Goal: Task Accomplishment & Management: Use online tool/utility

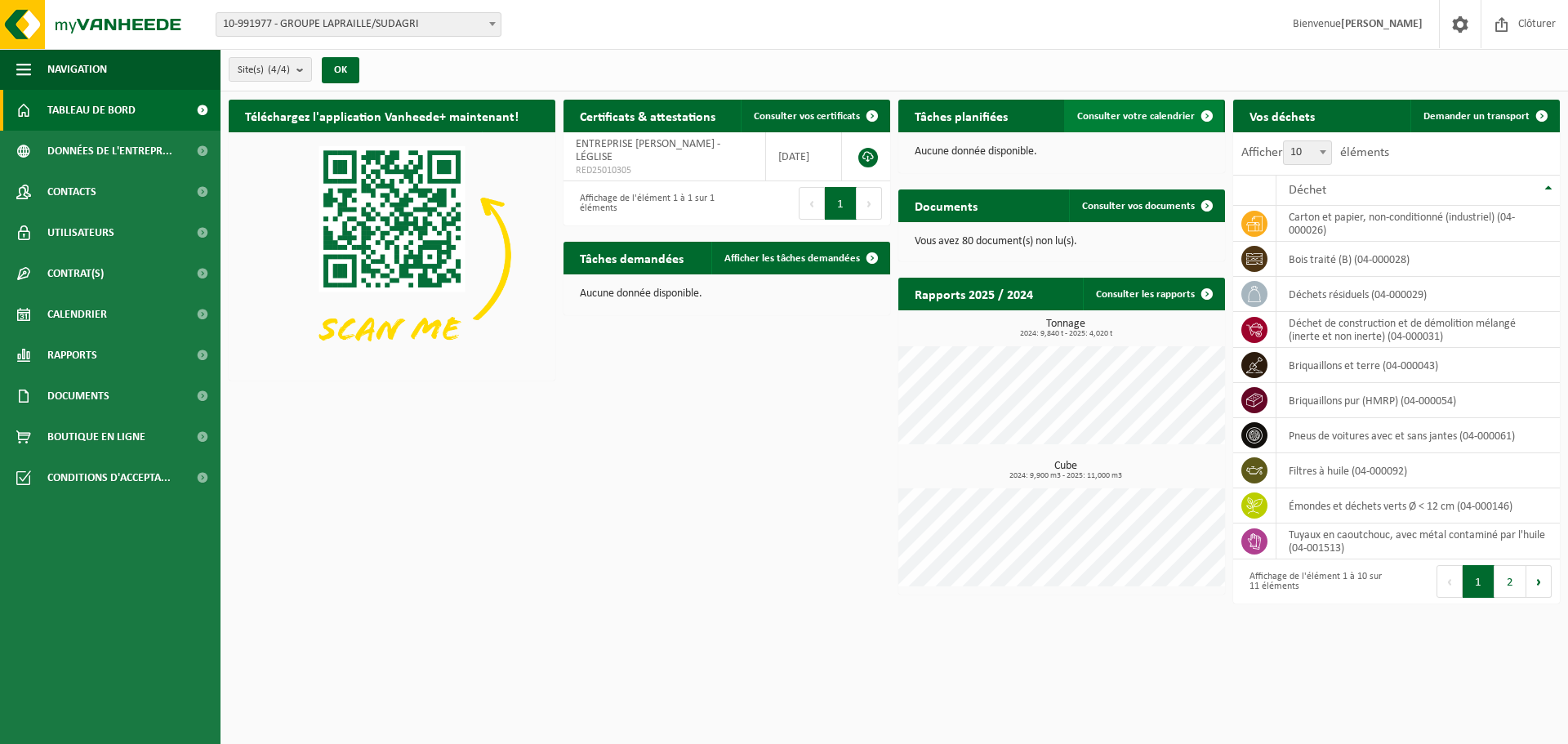
click at [1161, 108] on link "Consulter votre calendrier" at bounding box center [1143, 115] width 159 height 33
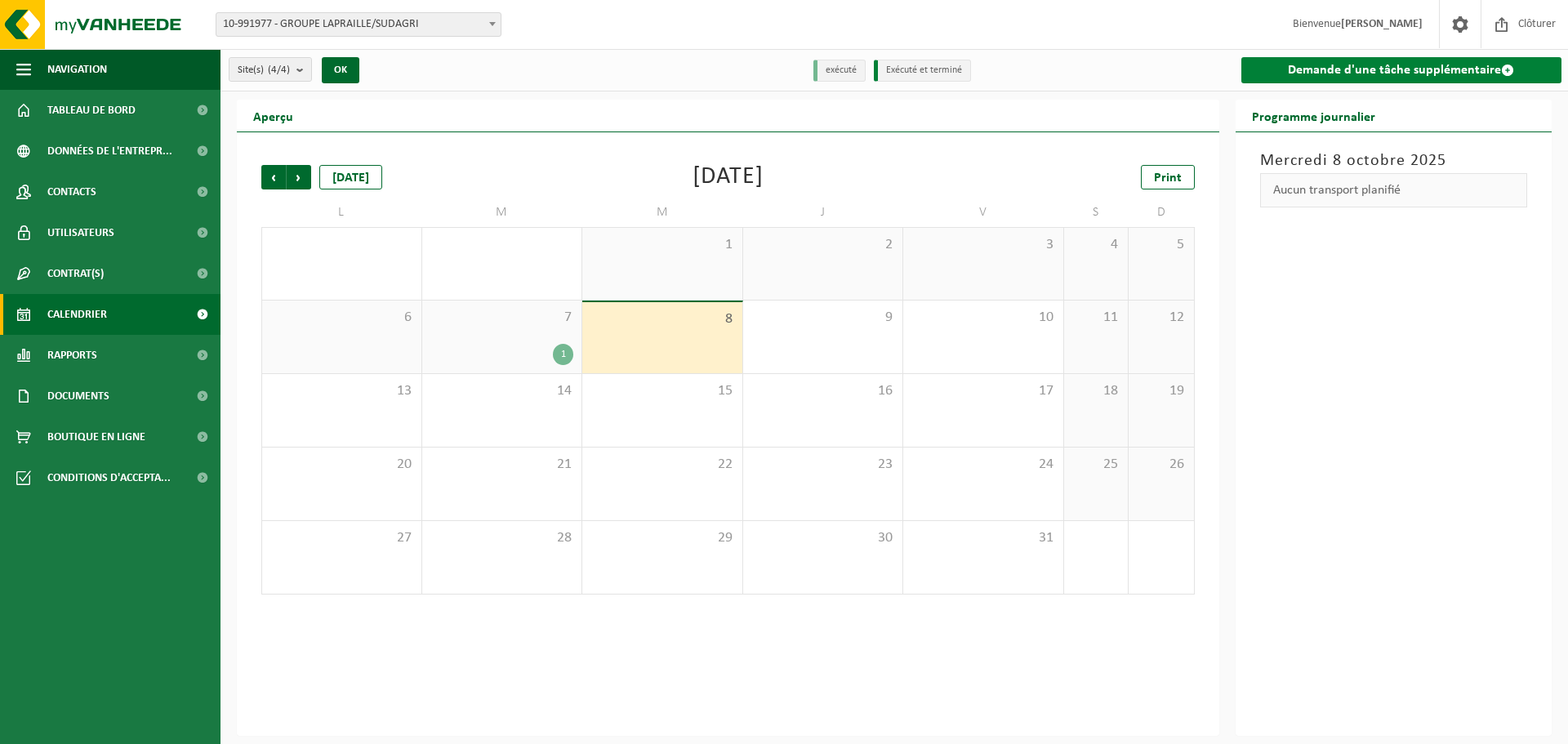
click at [1399, 72] on link "Demande d'une tâche supplémentaire" at bounding box center [1402, 70] width 321 height 26
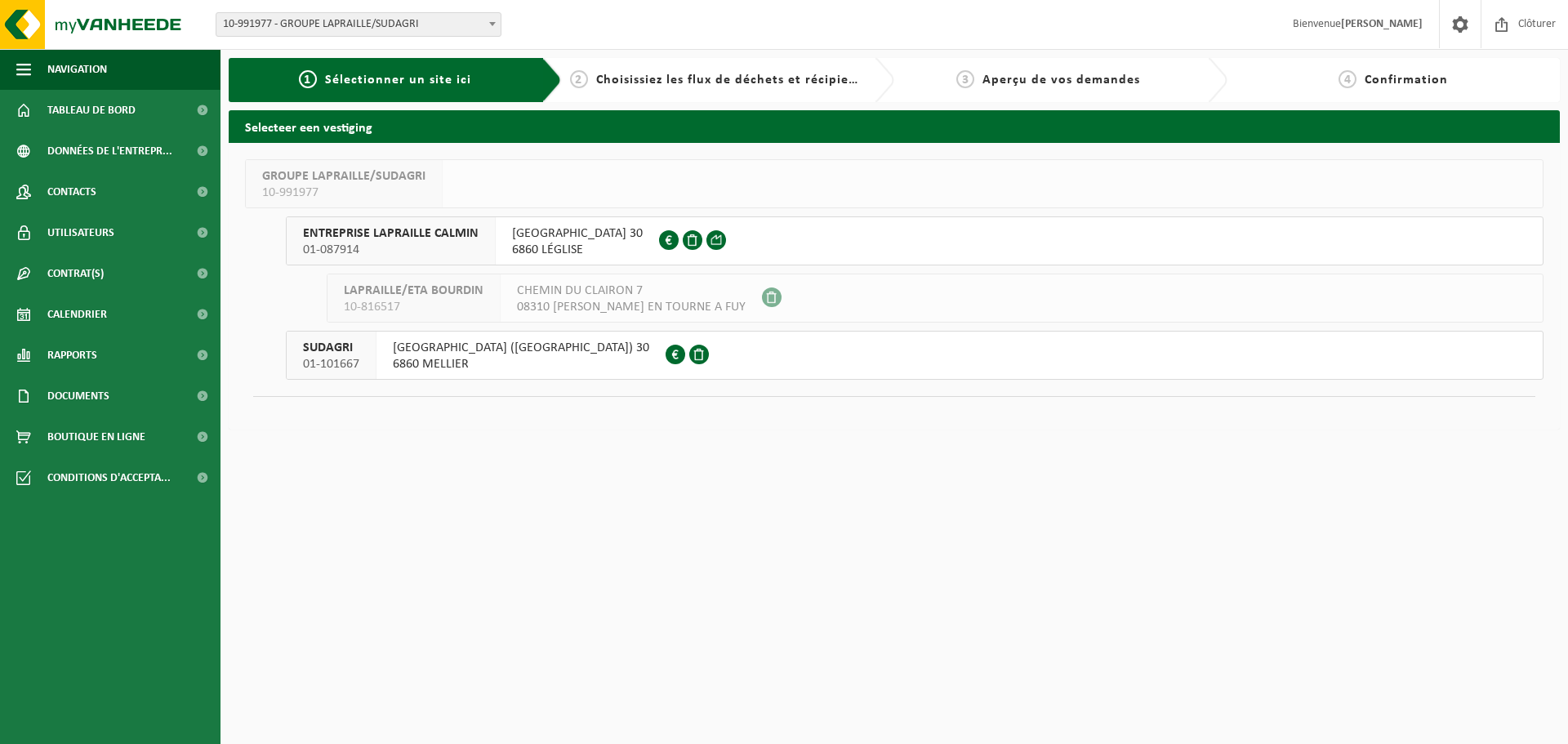
click at [539, 354] on span "RUE DU MONT-DE-GEAI (THIBESSART) 30" at bounding box center [521, 347] width 256 height 16
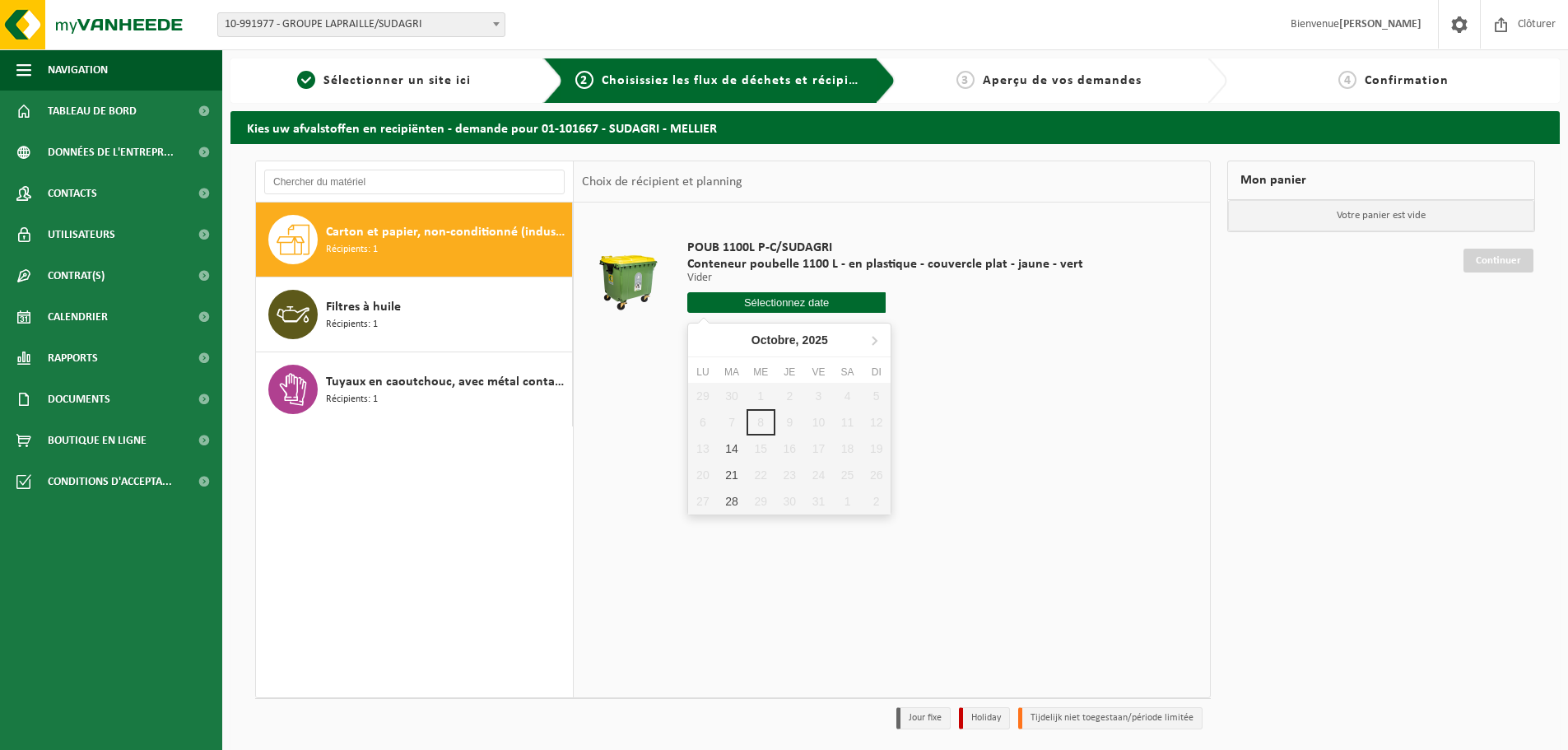
click at [745, 307] on input "text" at bounding box center [786, 302] width 199 height 20
click at [659, 311] on div at bounding box center [628, 281] width 85 height 66
click at [275, 23] on span "10-991977 - GROUPE LAPRAILLE/SUDAGRI" at bounding box center [361, 25] width 286 height 23
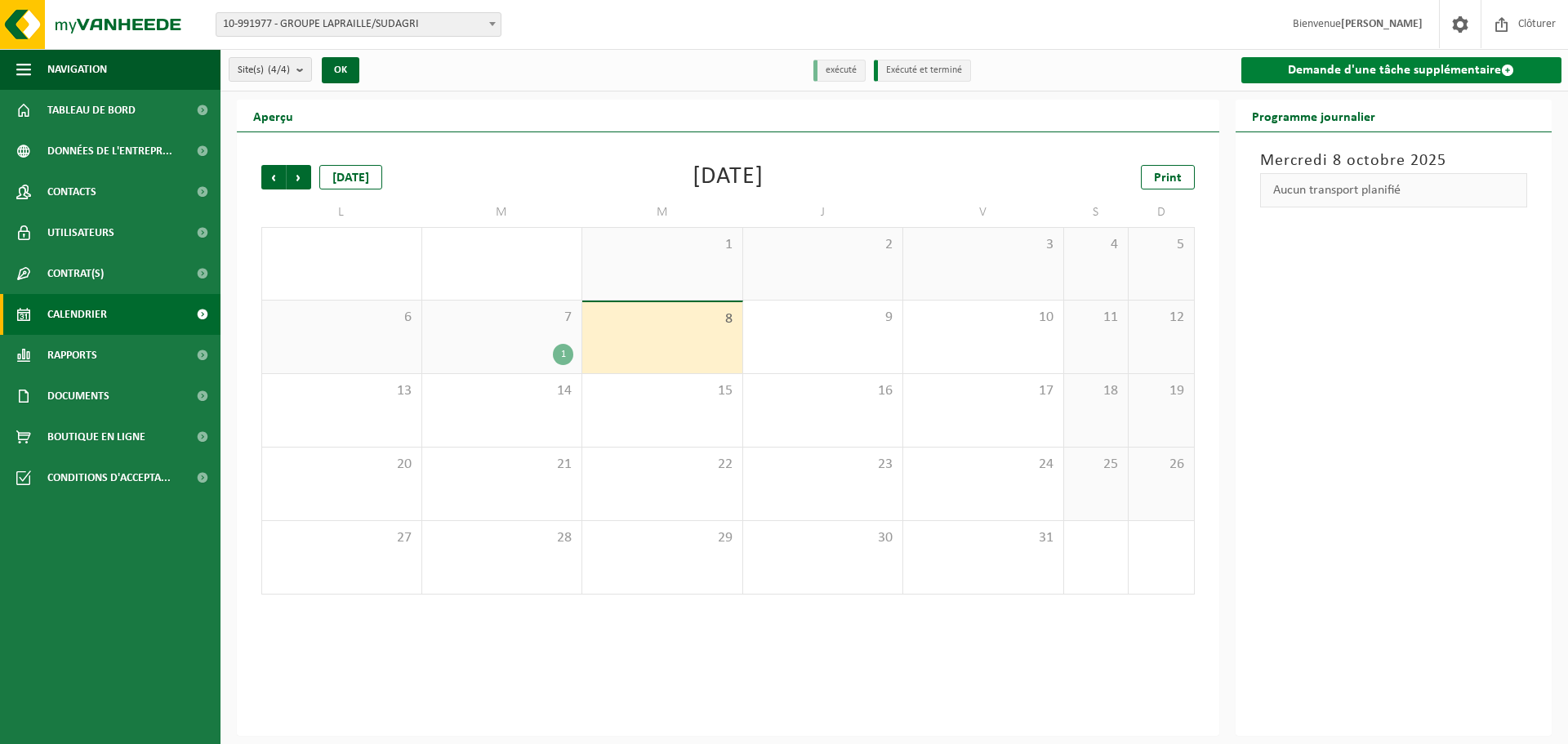
click at [1344, 63] on link "Demande d'une tâche supplémentaire" at bounding box center [1402, 70] width 321 height 26
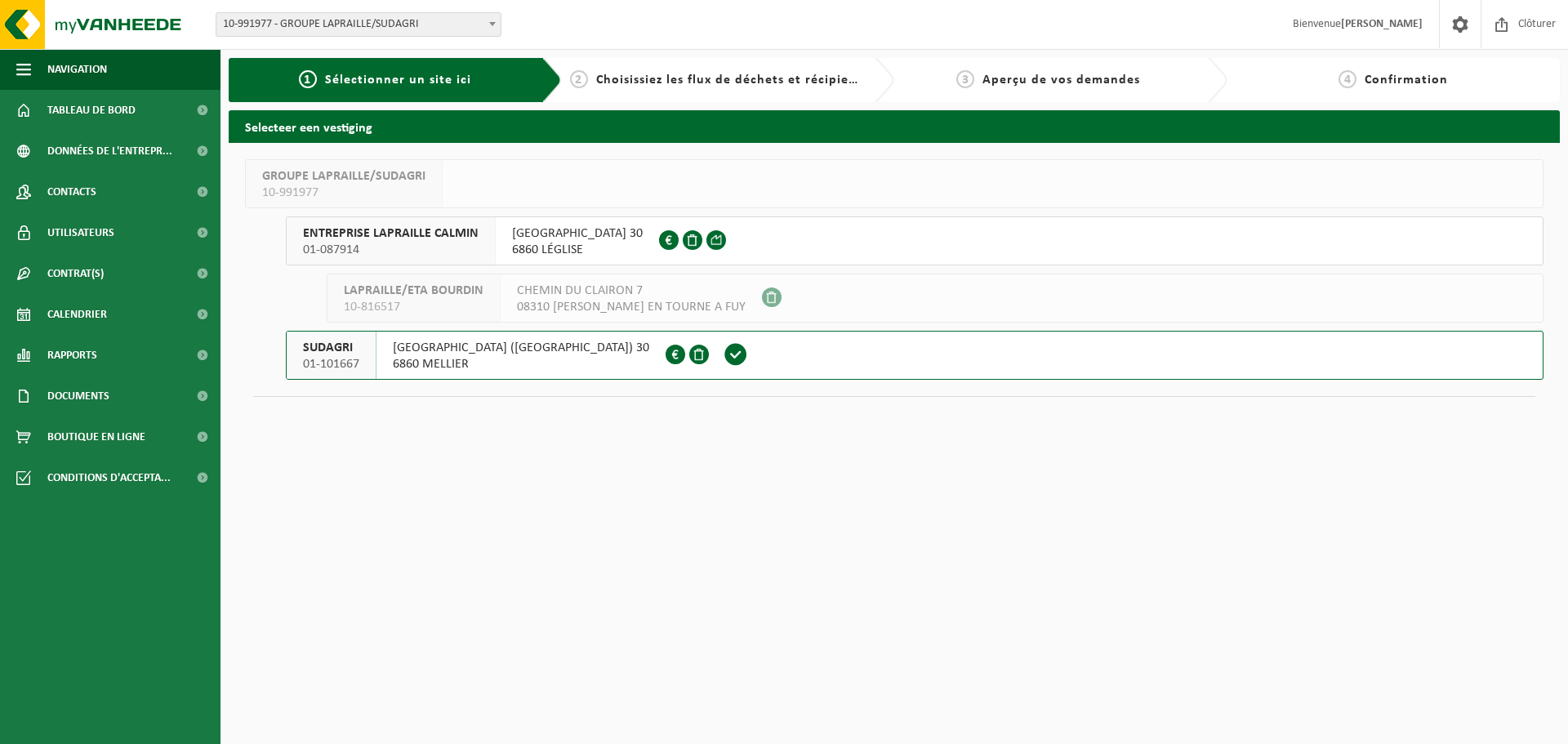
click at [439, 357] on span "6860 MELLIER" at bounding box center [521, 364] width 256 height 16
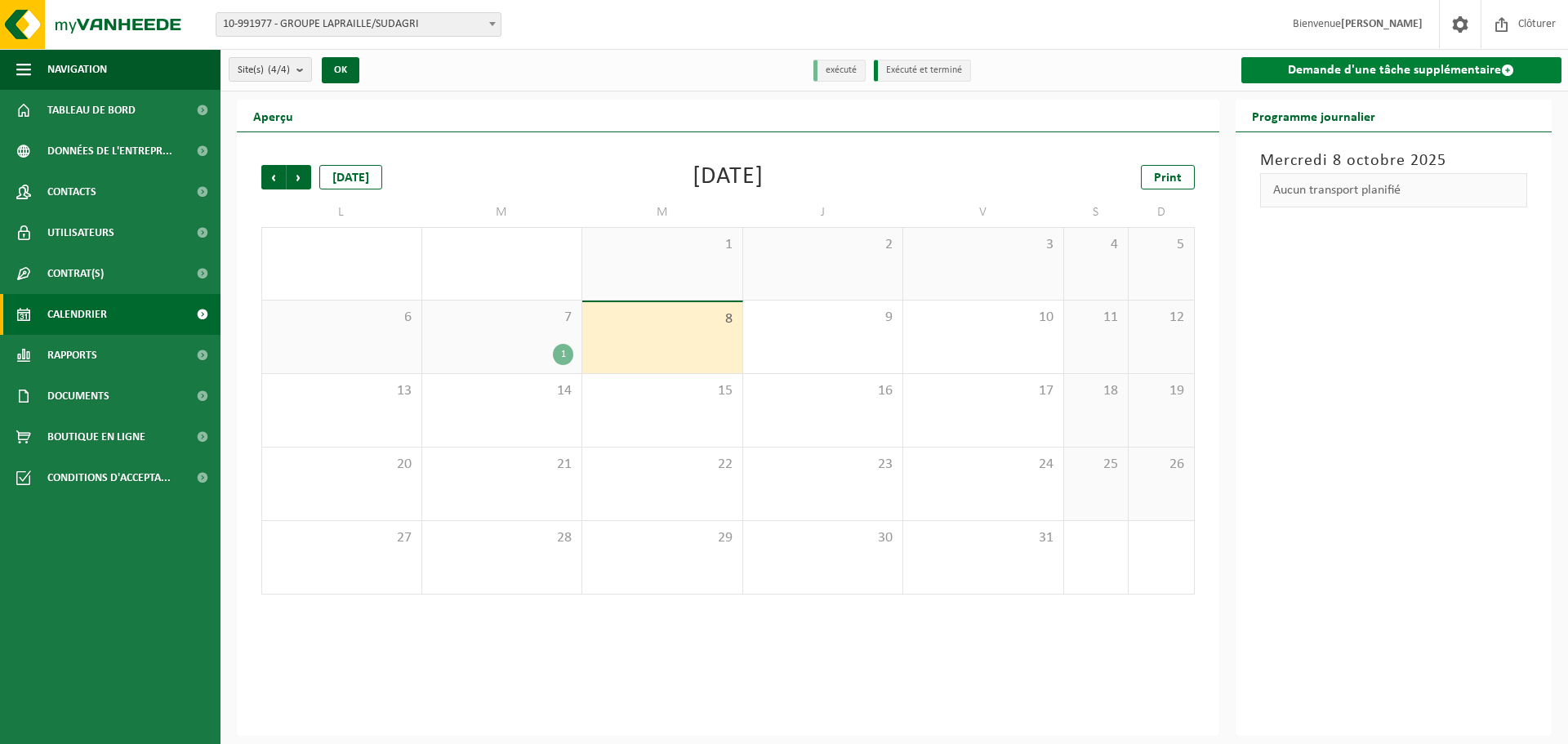
click at [1314, 74] on link "Demande d'une tâche supplémentaire" at bounding box center [1402, 70] width 321 height 26
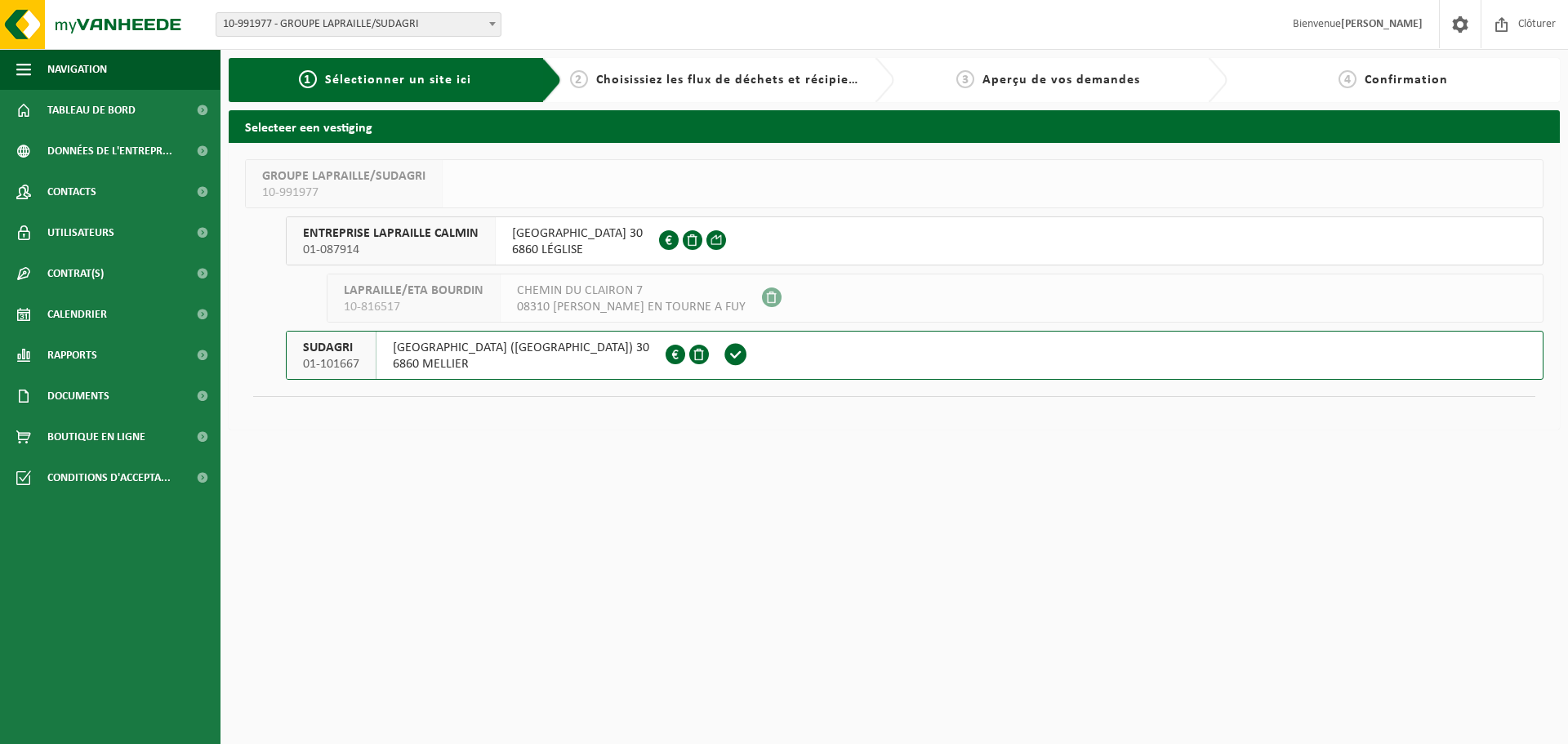
click at [564, 244] on span "6860 LÉGLISE" at bounding box center [577, 249] width 131 height 16
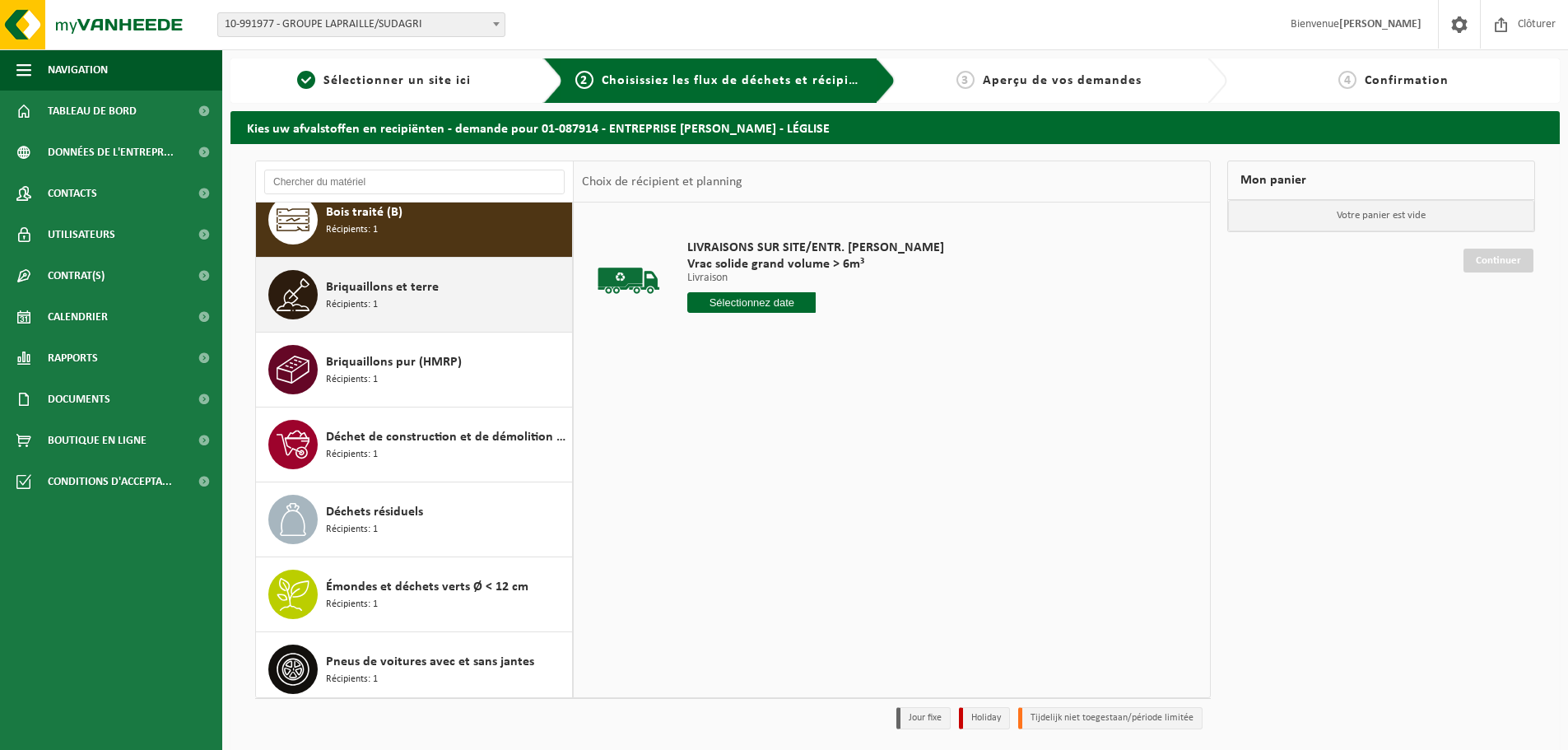
scroll to position [29, 0]
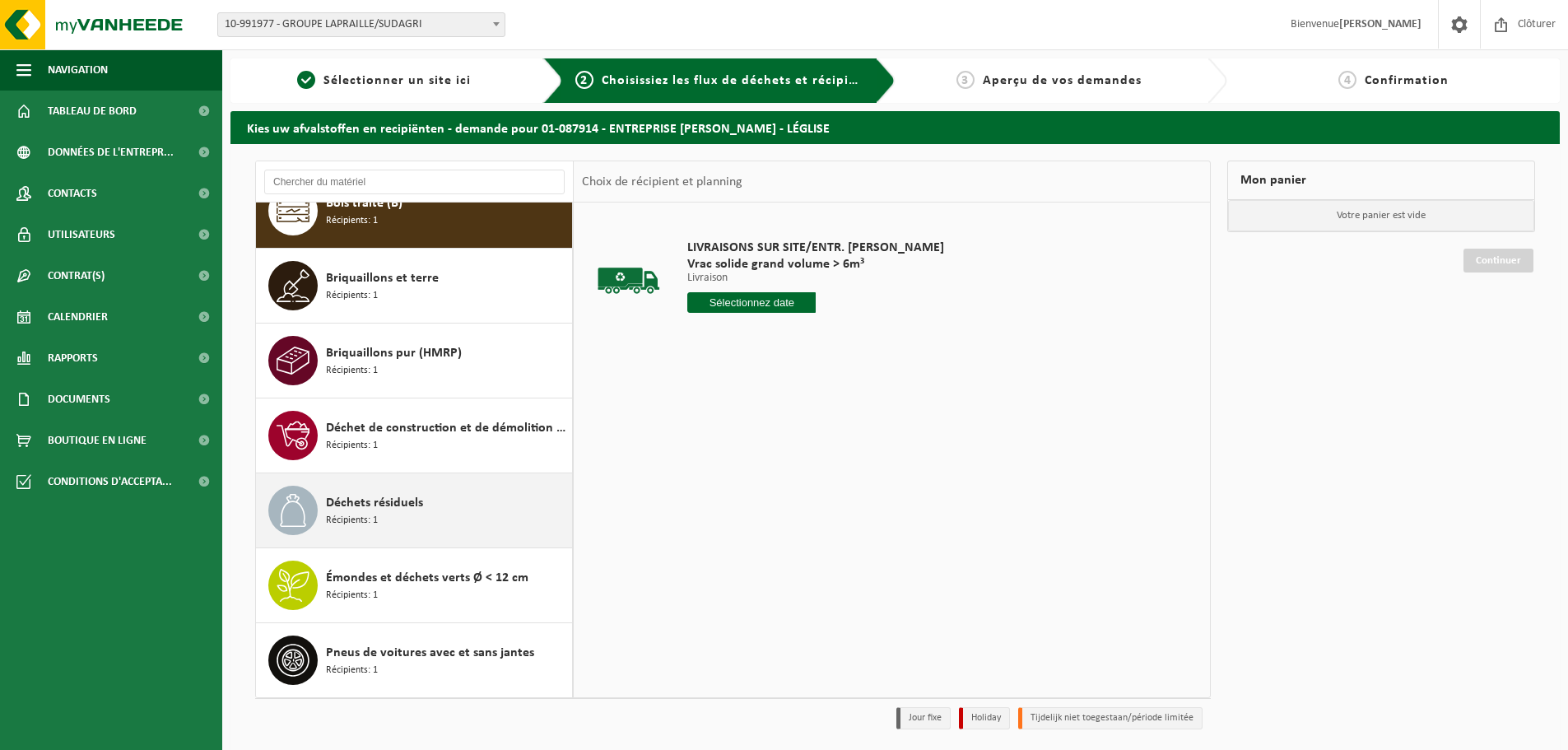
click at [440, 534] on div "Déchets résiduels Récipients: 1" at bounding box center [447, 510] width 242 height 49
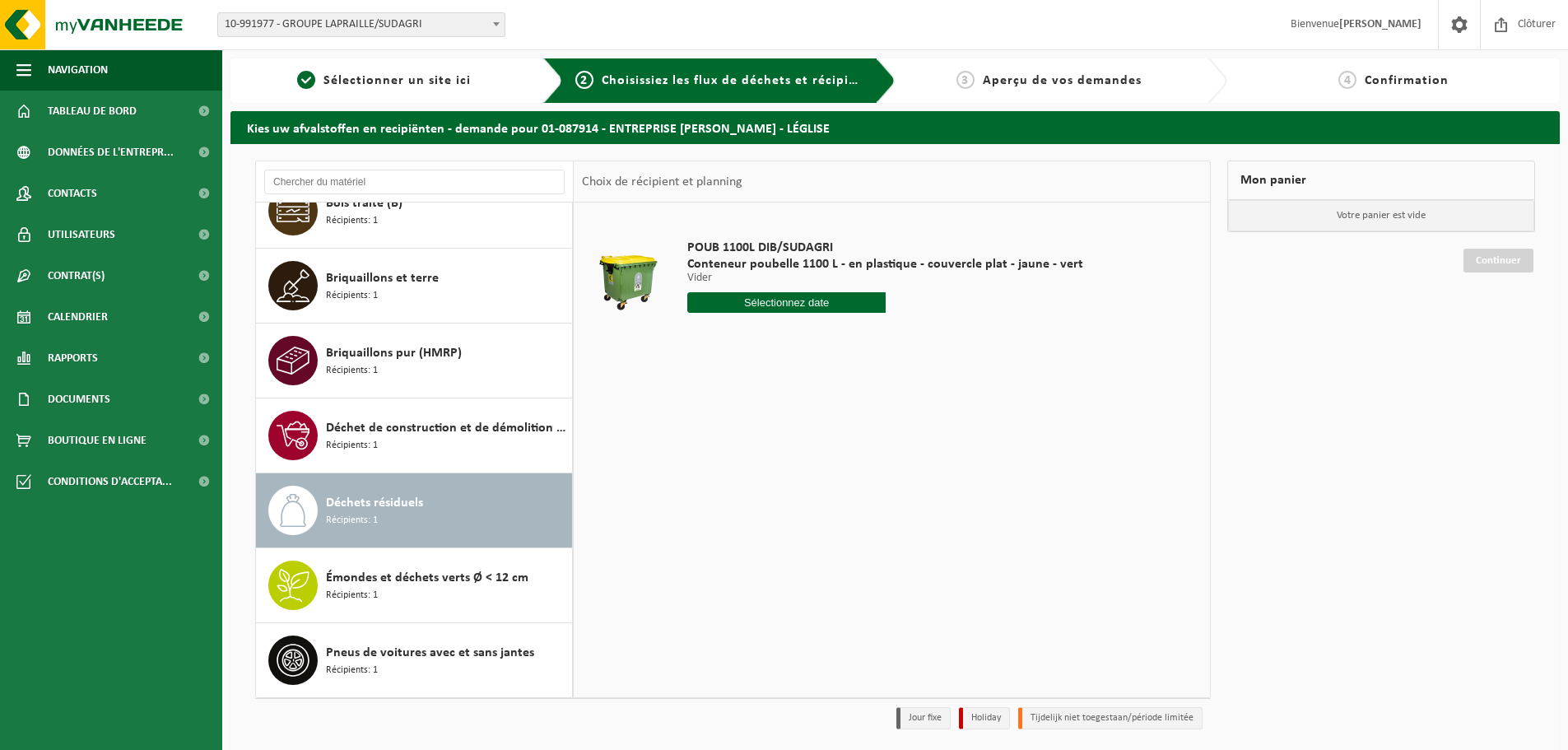
click at [765, 308] on input "text" at bounding box center [786, 302] width 199 height 20
click at [694, 453] on div "13" at bounding box center [702, 448] width 29 height 26
type input "à partir de [DATE]"
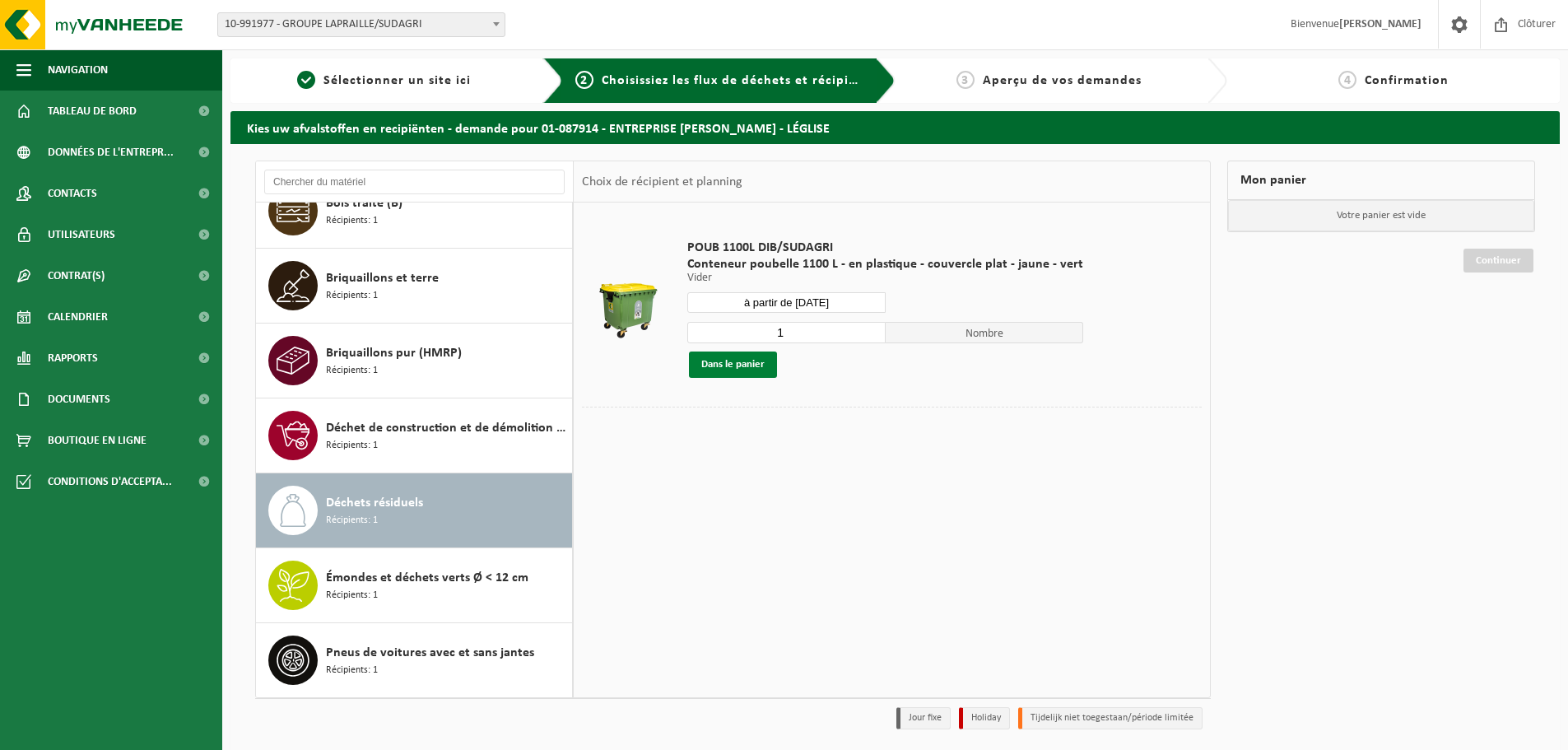
click at [753, 368] on button "Dans le panier" at bounding box center [733, 364] width 88 height 26
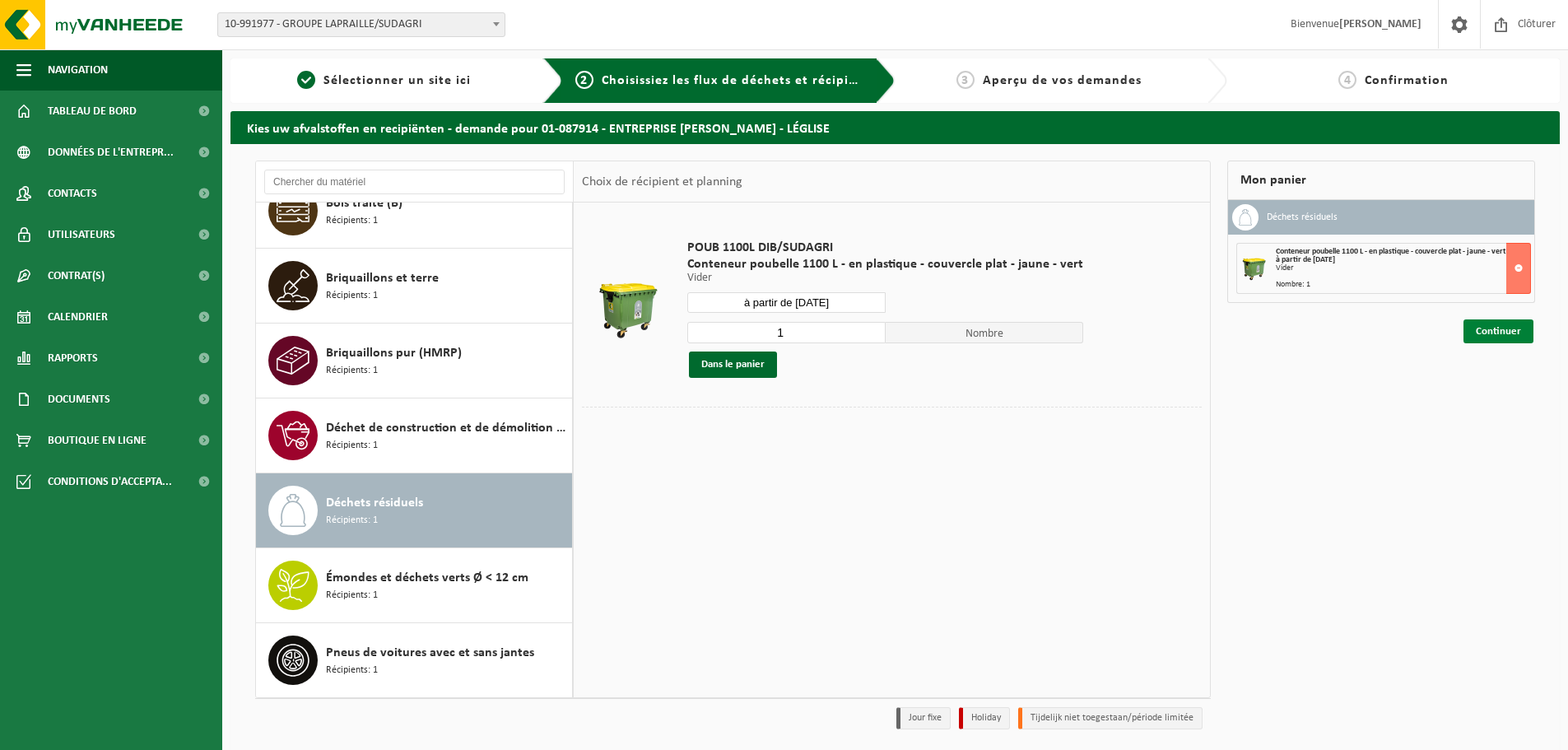
click at [1505, 326] on link "Continuer" at bounding box center [1498, 331] width 70 height 24
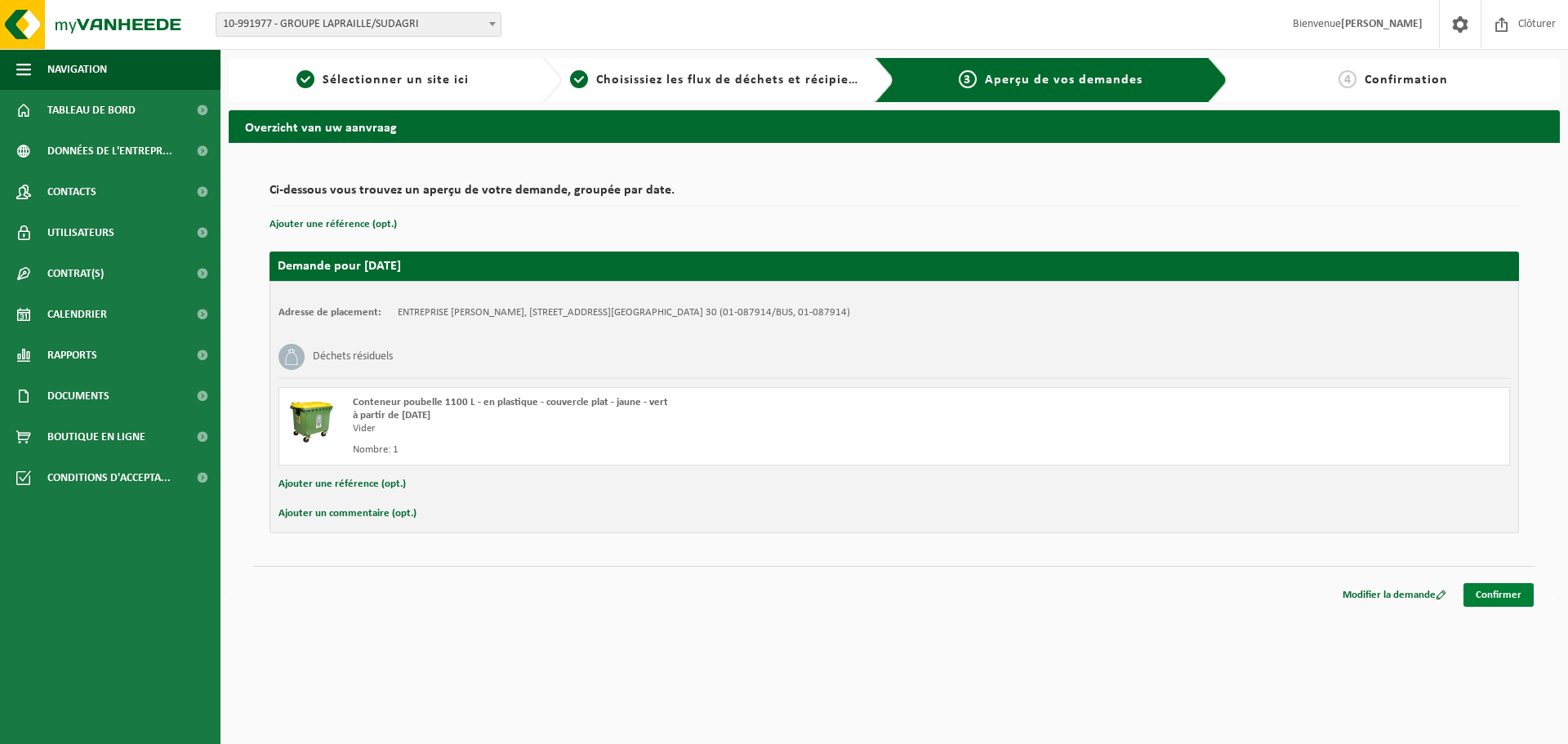
click at [1489, 588] on link "Confirmer" at bounding box center [1498, 595] width 70 height 24
